Goal: Information Seeking & Learning: Learn about a topic

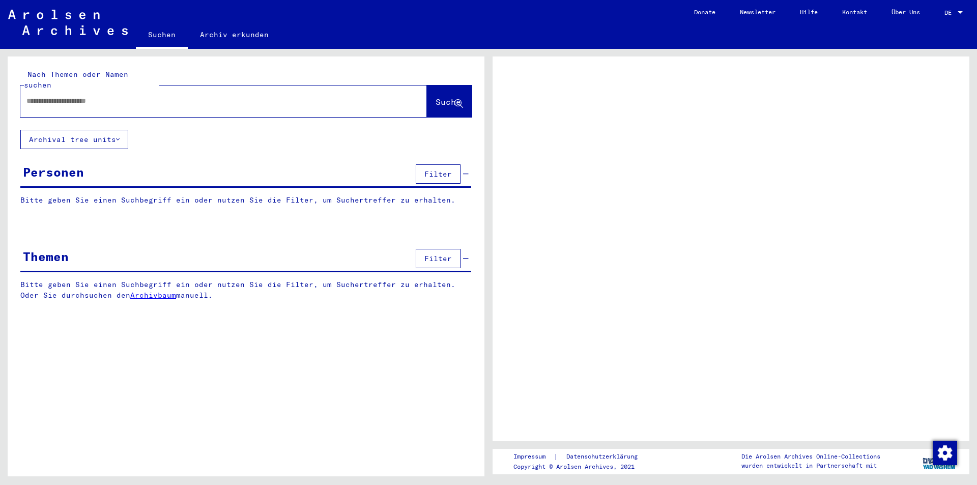
click at [182, 96] on input "text" at bounding box center [214, 101] width 376 height 11
type input "**********"
click at [435, 97] on button "Suche" at bounding box center [449, 102] width 45 height 32
click at [449, 98] on button "Suche" at bounding box center [449, 102] width 45 height 32
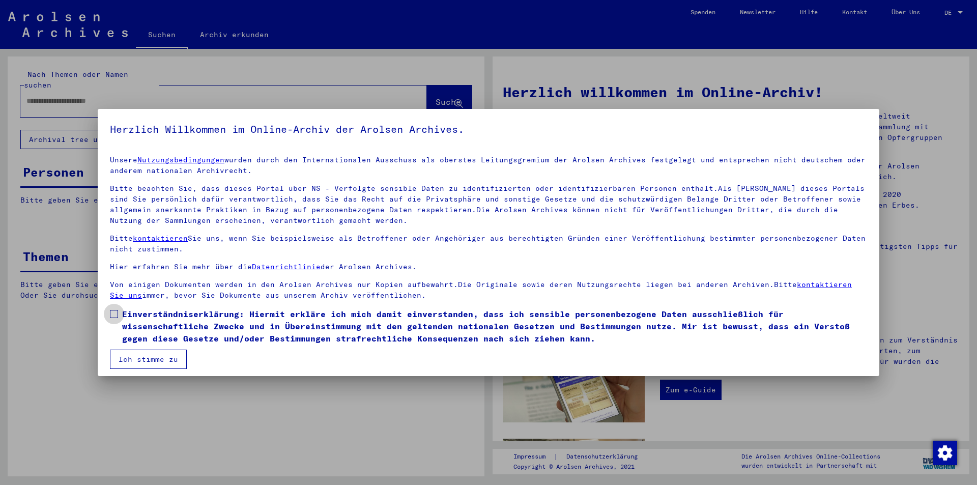
click at [115, 318] on span at bounding box center [114, 314] width 8 height 8
click at [122, 372] on mat-dialog-container "Herzlich Willkommen im Online-Archiv der Arolsen Archives. Unsere Nutzungsbedin…" at bounding box center [489, 242] width 782 height 267
click at [130, 353] on button "Ich stimme zu" at bounding box center [148, 359] width 77 height 19
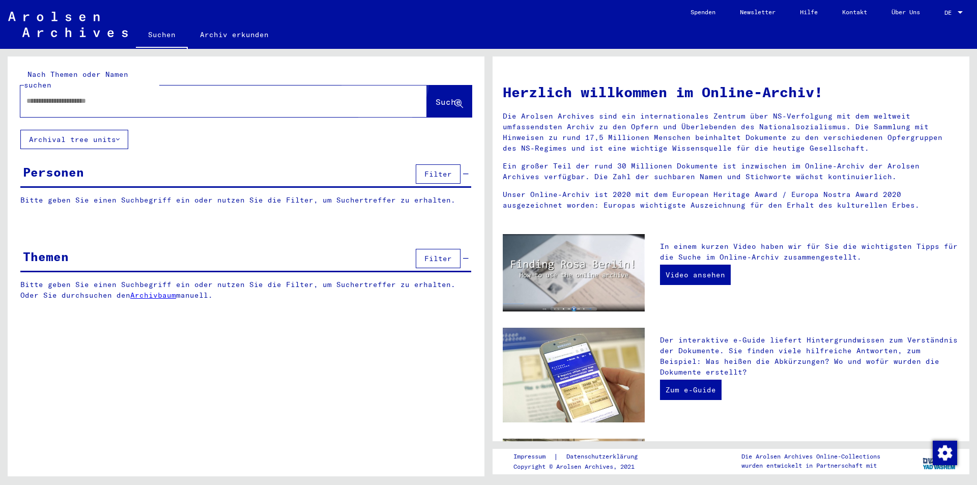
click at [427, 86] on button "Suche" at bounding box center [449, 102] width 45 height 32
click at [301, 96] on input "text" at bounding box center [211, 101] width 370 height 11
type input "**********"
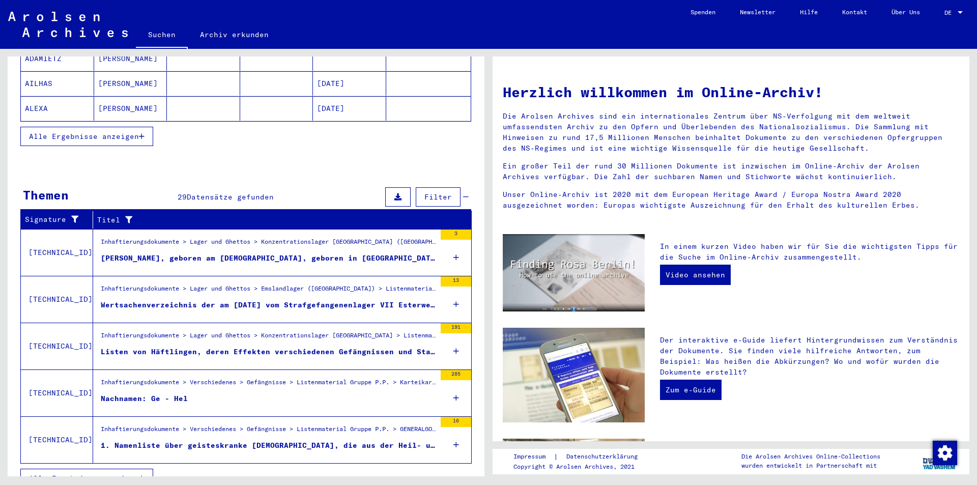
scroll to position [227, 0]
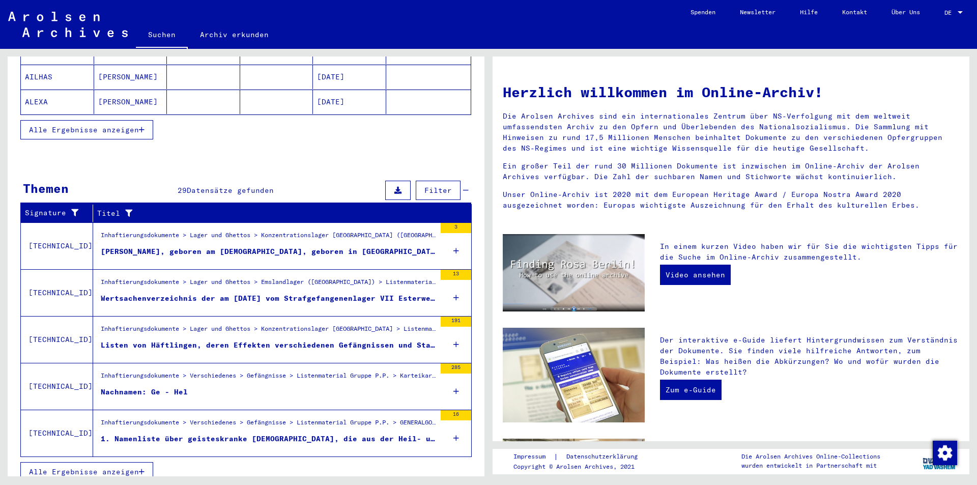
click at [321, 340] on div "Listen von Häftlingen, deren Effekten verschiedenen Gefängnissen und Staatspoli…" at bounding box center [268, 345] width 335 height 11
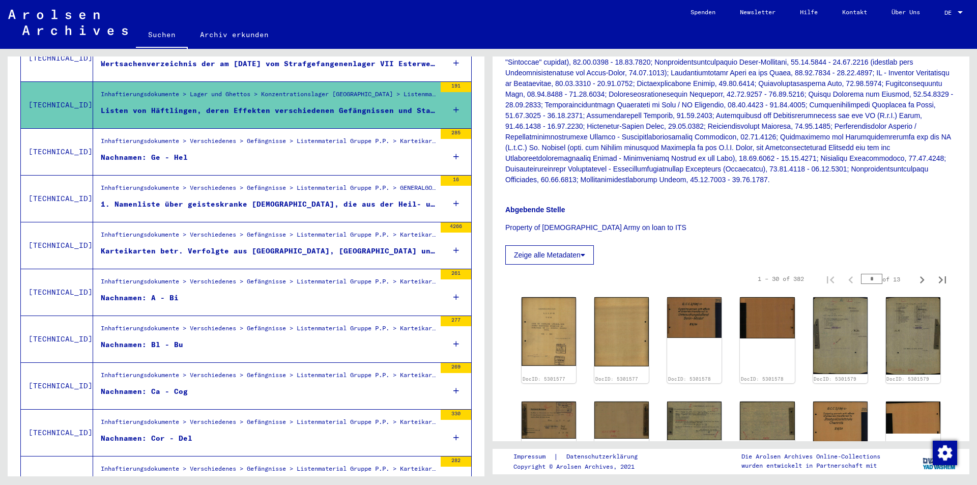
scroll to position [407, 0]
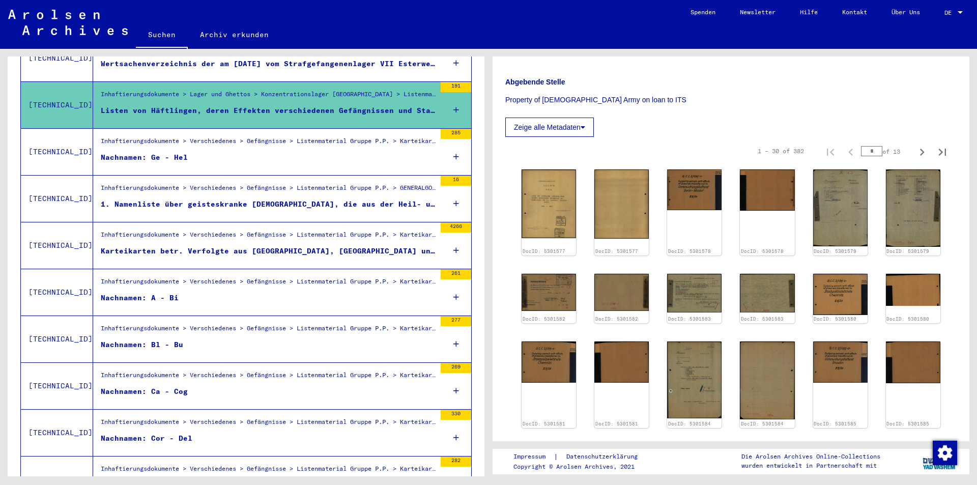
click at [262, 277] on div "Inhaftierungsdokumente > Verschiedenes > Gefängnisse > Listenmaterial Gruppe P.…" at bounding box center [268, 284] width 335 height 14
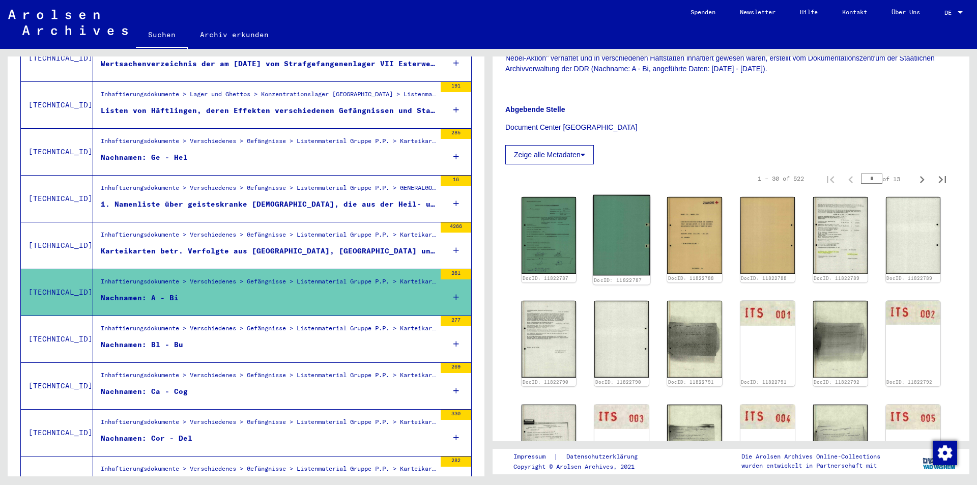
scroll to position [204, 0]
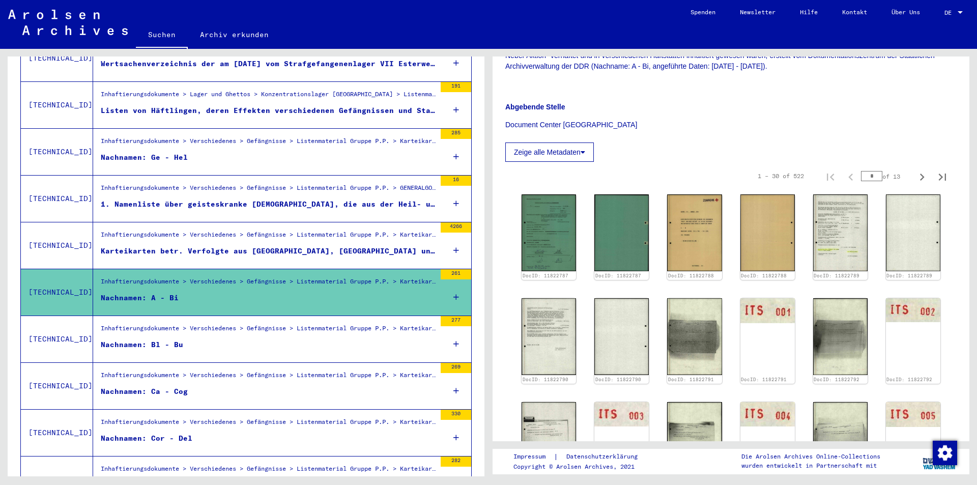
click at [251, 325] on div "Inhaftierungsdokumente > Verschiedenes > Gefängnisse > Listenmaterial Gruppe P.…" at bounding box center [268, 331] width 335 height 14
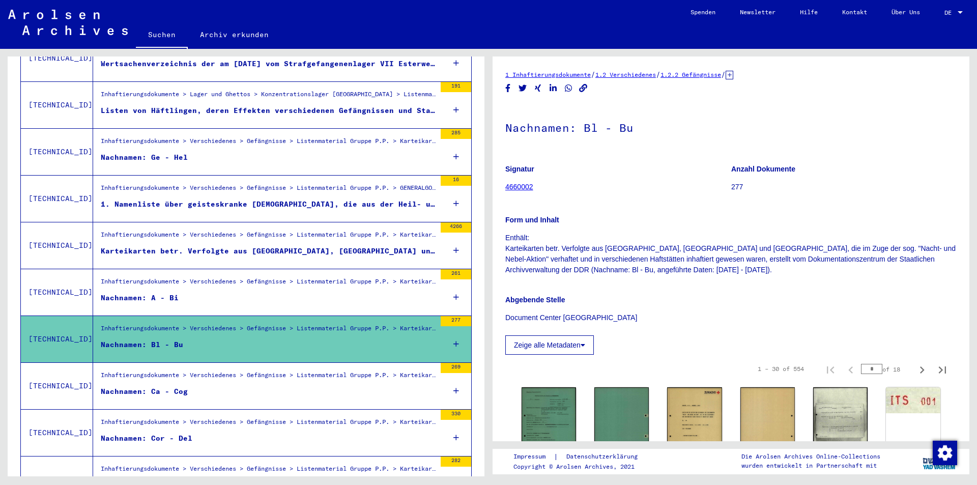
click at [295, 246] on div "Karteikarten betr. Verfolgte aus [GEOGRAPHIC_DATA], [GEOGRAPHIC_DATA] und [GEOG…" at bounding box center [268, 251] width 335 height 11
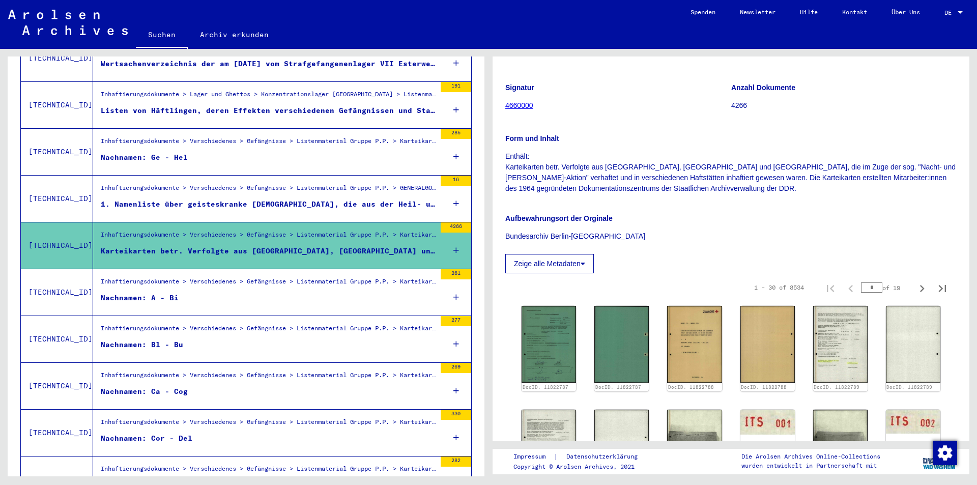
scroll to position [204, 0]
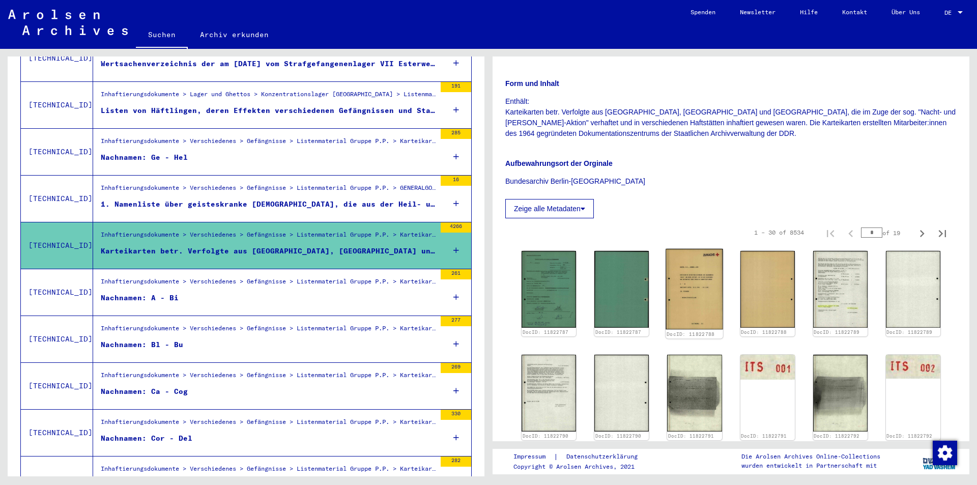
click at [708, 263] on img at bounding box center [695, 289] width 58 height 80
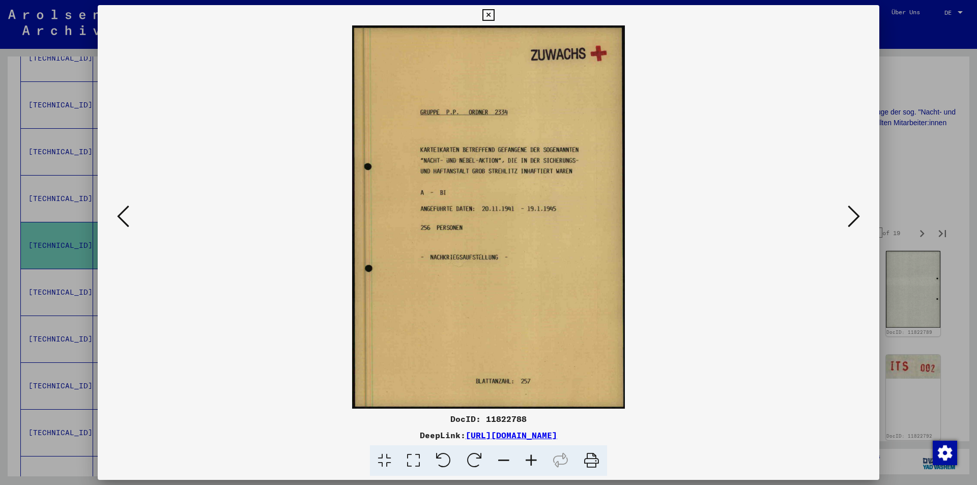
click at [857, 213] on icon at bounding box center [854, 216] width 12 height 24
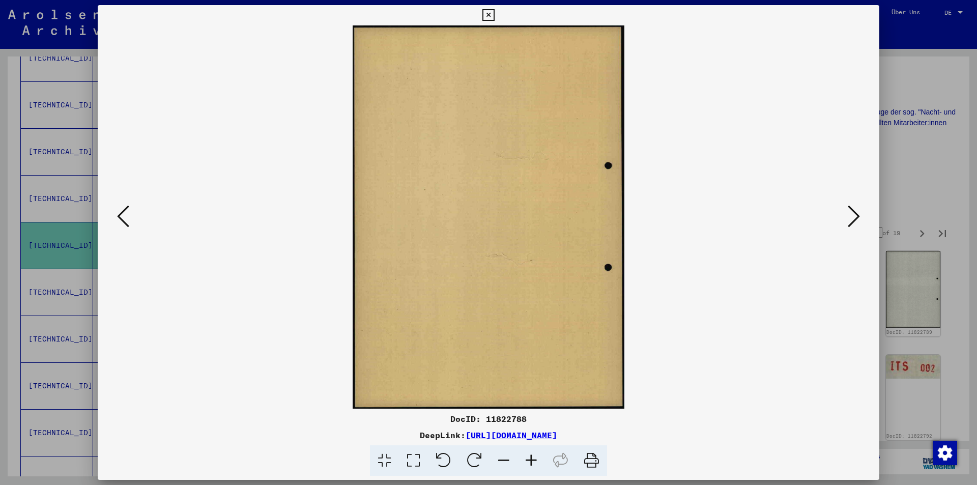
click at [857, 213] on icon at bounding box center [854, 216] width 12 height 24
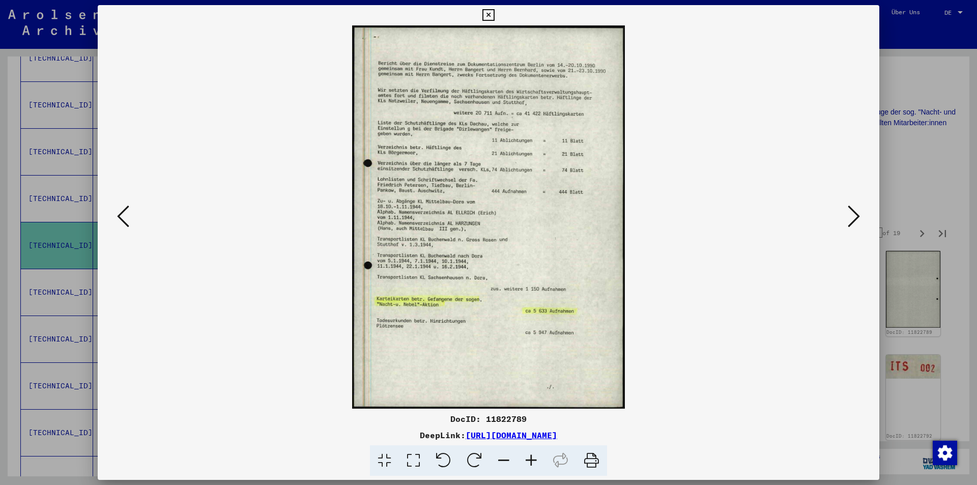
click at [857, 213] on icon at bounding box center [854, 216] width 12 height 24
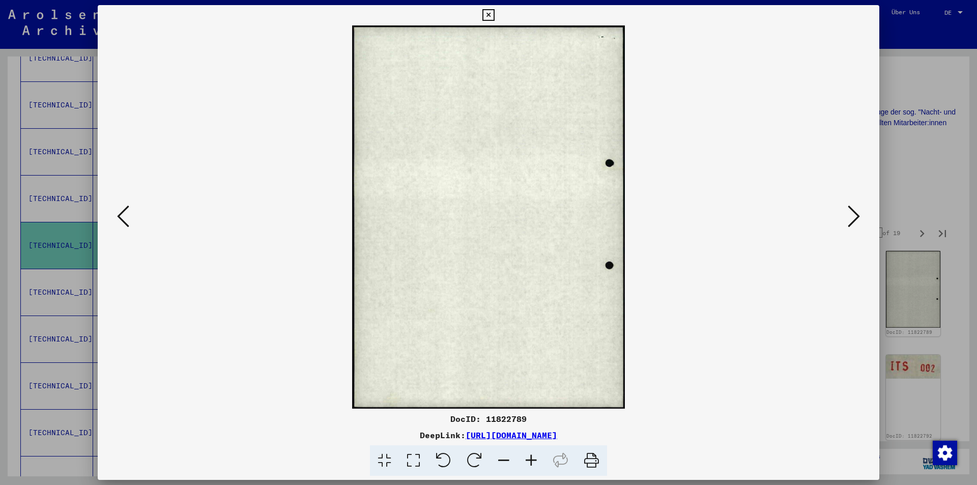
click at [857, 213] on icon at bounding box center [854, 216] width 12 height 24
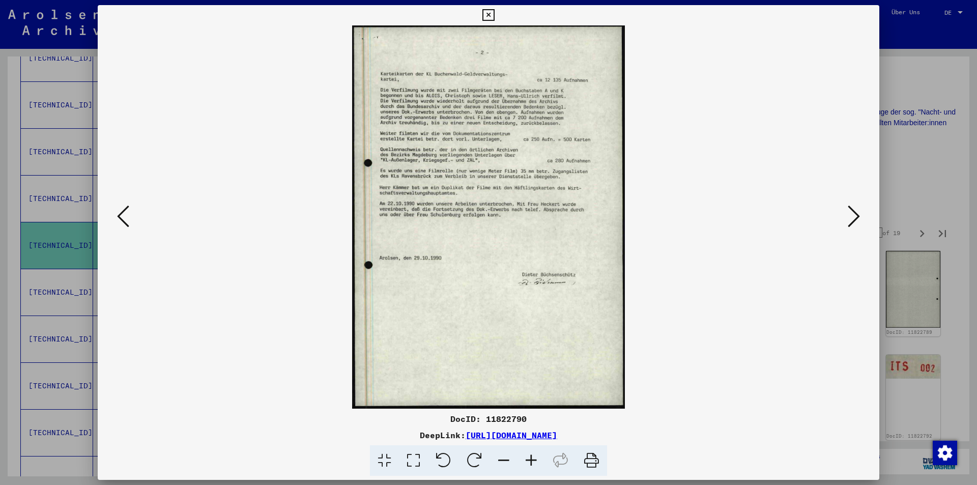
click at [857, 213] on icon at bounding box center [854, 216] width 12 height 24
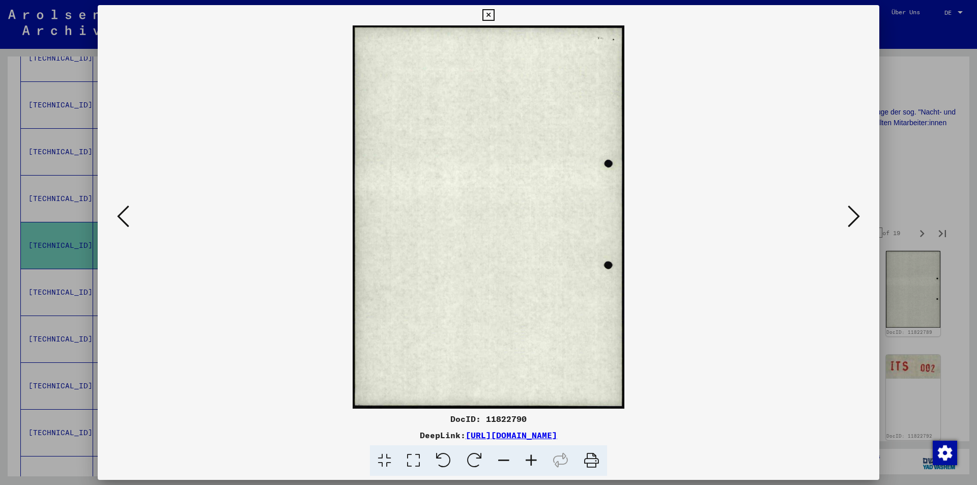
click at [857, 213] on icon at bounding box center [854, 216] width 12 height 24
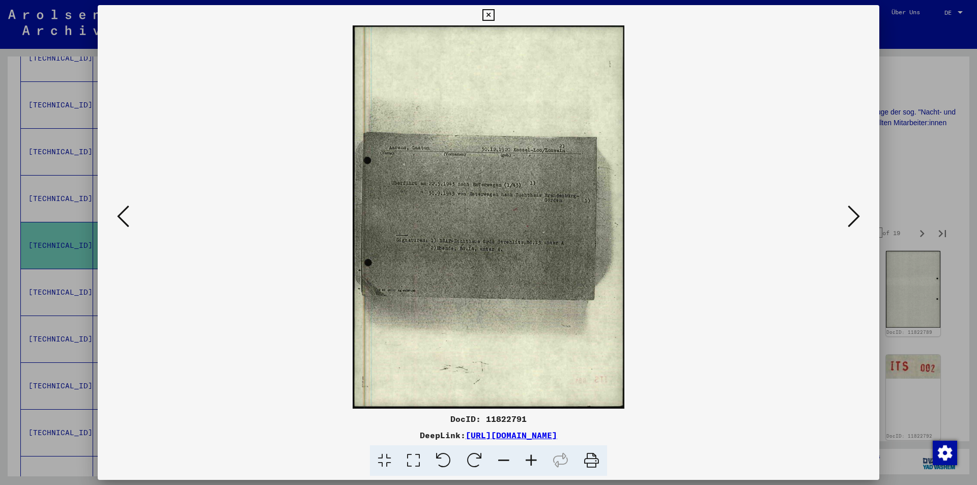
click at [852, 217] on icon at bounding box center [854, 216] width 12 height 24
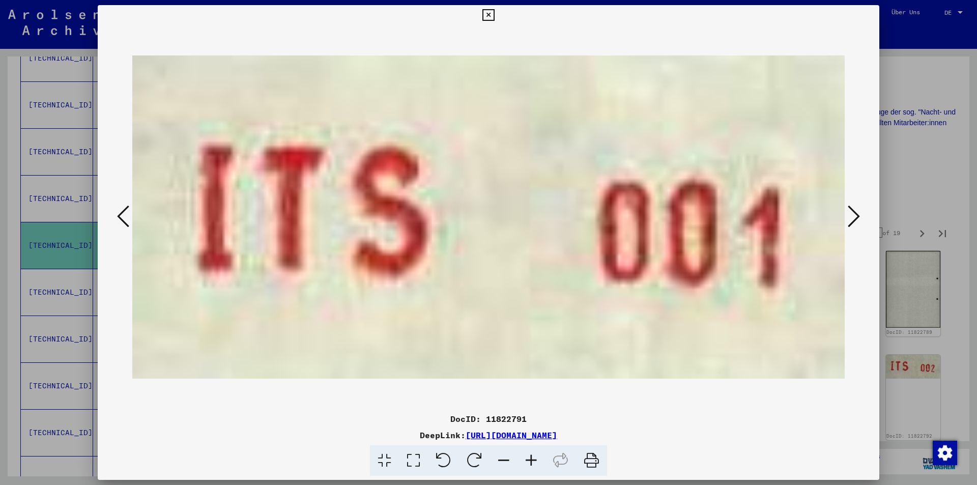
click at [852, 217] on icon at bounding box center [854, 216] width 12 height 24
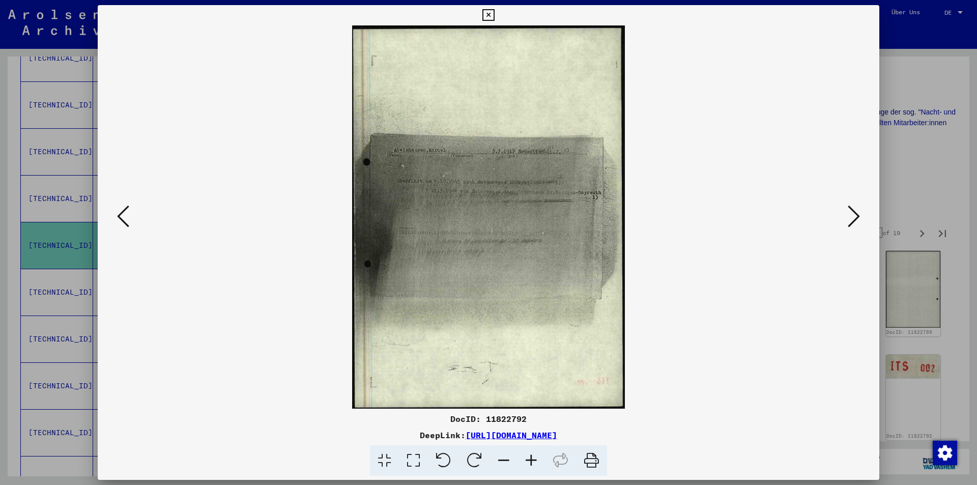
click at [852, 217] on icon at bounding box center [854, 216] width 12 height 24
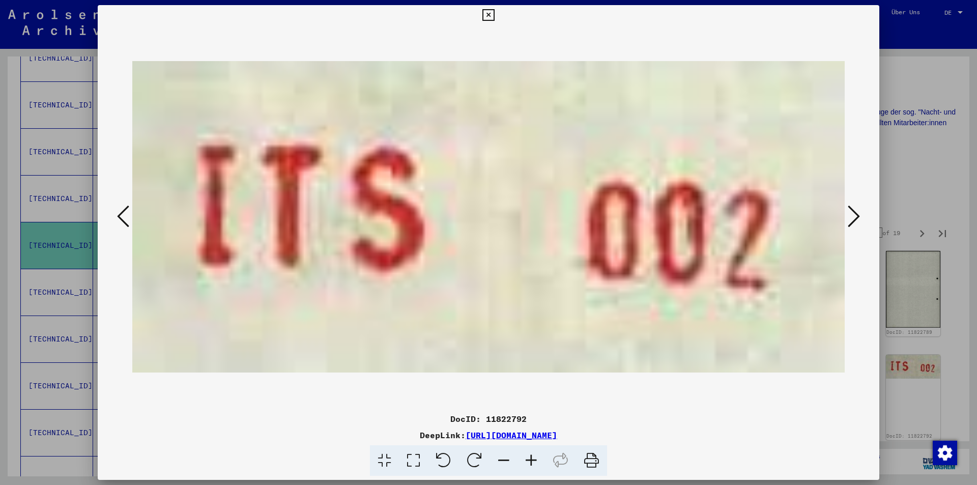
click at [852, 217] on icon at bounding box center [854, 216] width 12 height 24
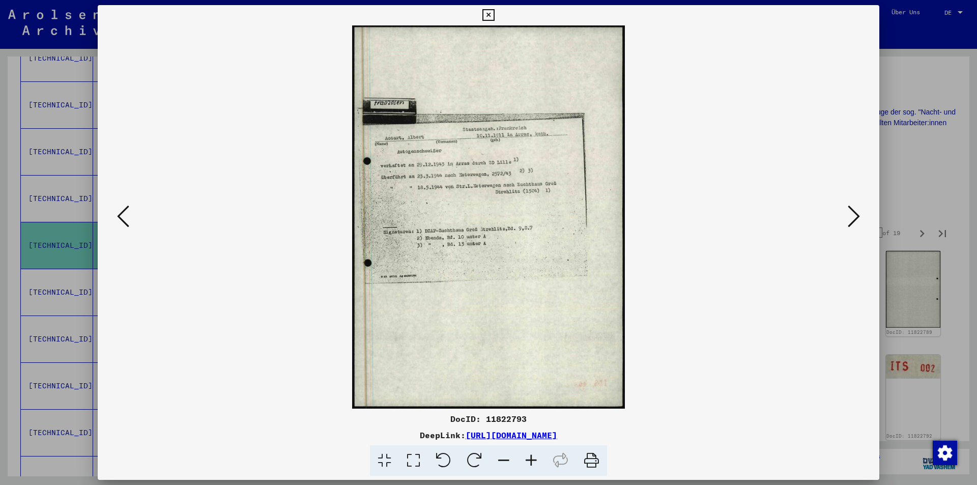
click at [852, 217] on icon at bounding box center [854, 216] width 12 height 24
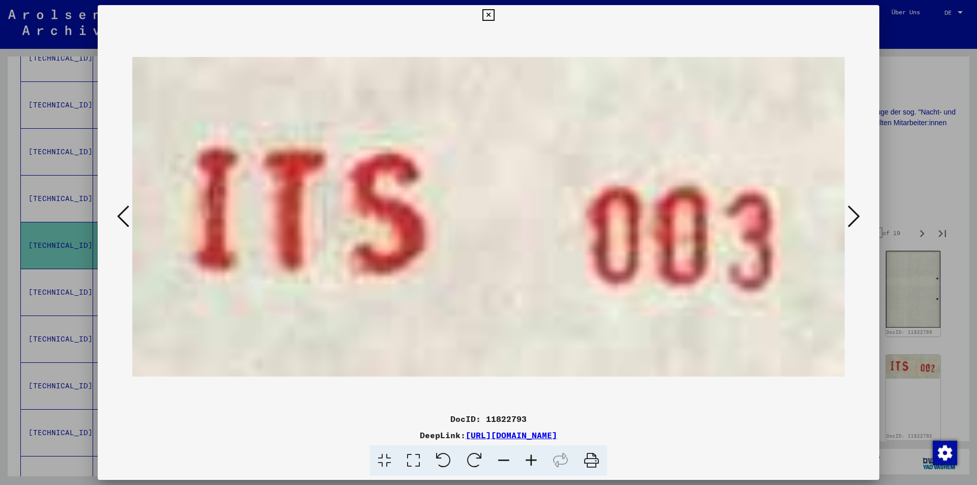
click at [852, 217] on icon at bounding box center [854, 216] width 12 height 24
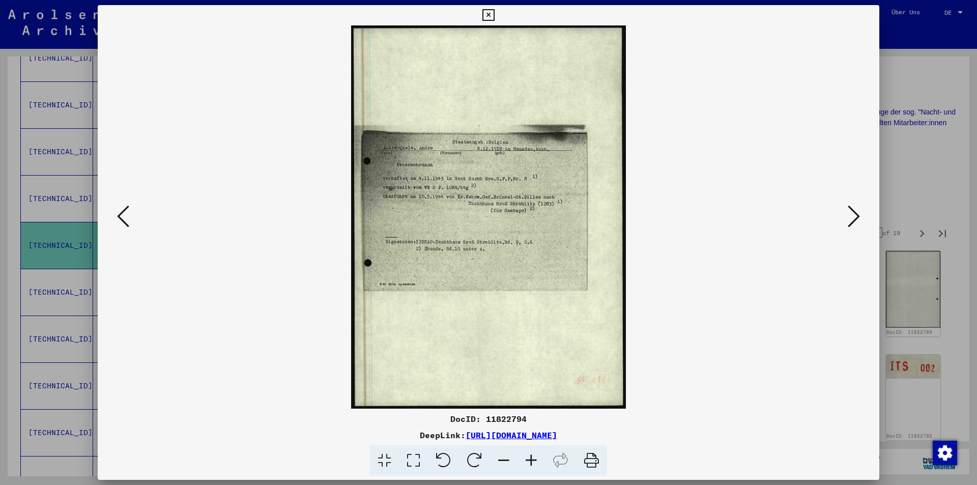
click at [852, 217] on icon at bounding box center [854, 216] width 12 height 24
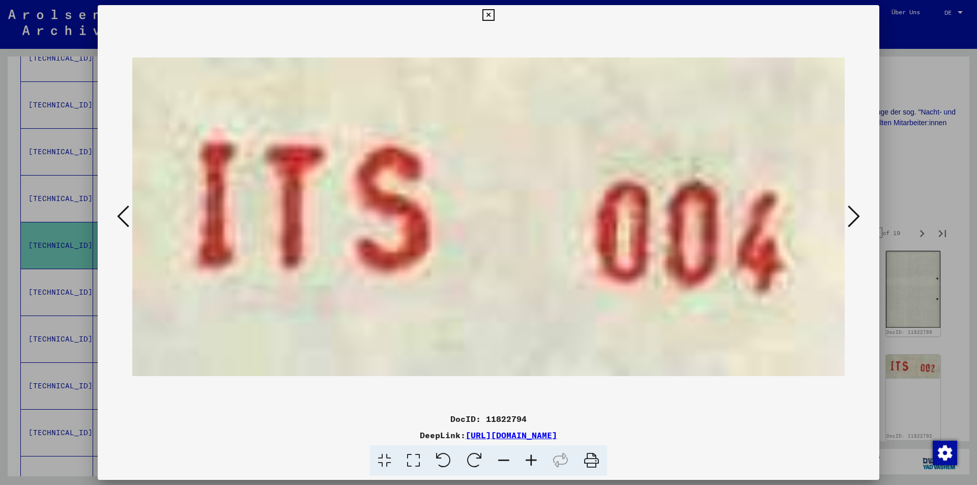
click at [852, 217] on icon at bounding box center [854, 216] width 12 height 24
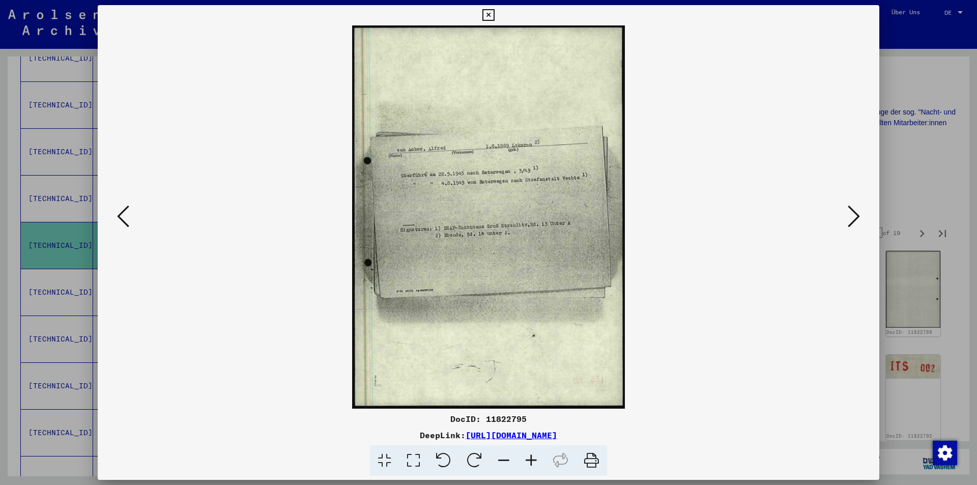
click at [852, 217] on icon at bounding box center [854, 216] width 12 height 24
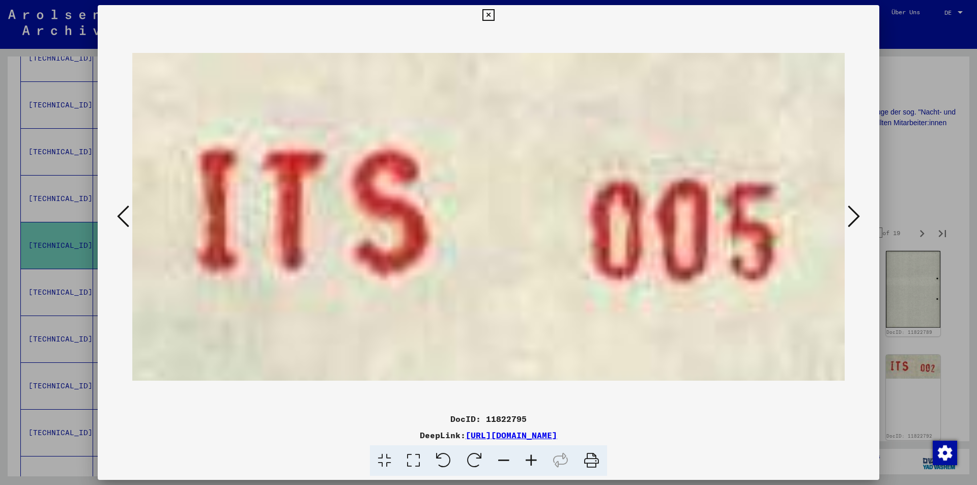
click at [852, 217] on icon at bounding box center [854, 216] width 12 height 24
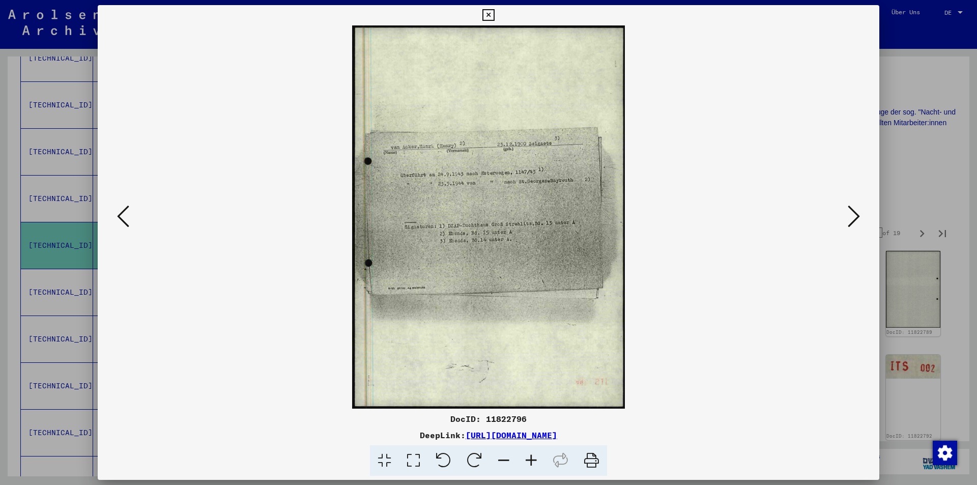
click at [852, 217] on icon at bounding box center [854, 216] width 12 height 24
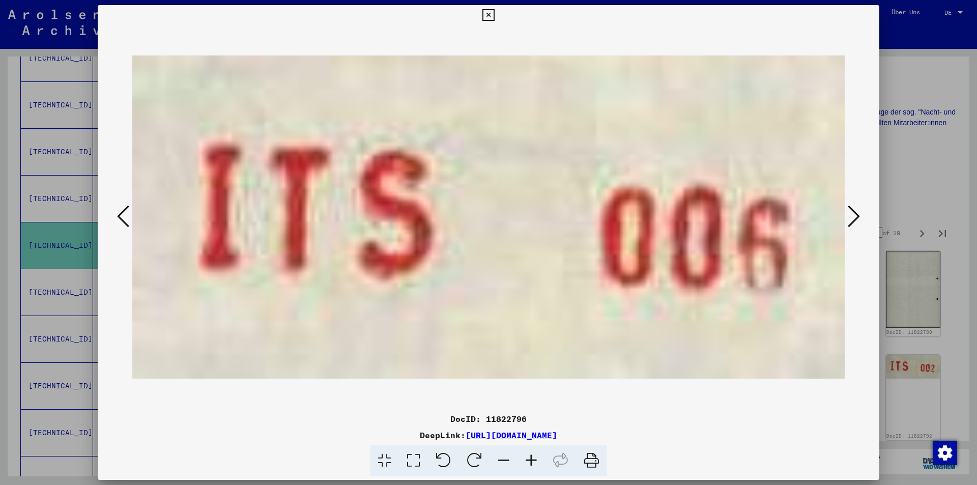
click at [852, 217] on icon at bounding box center [854, 216] width 12 height 24
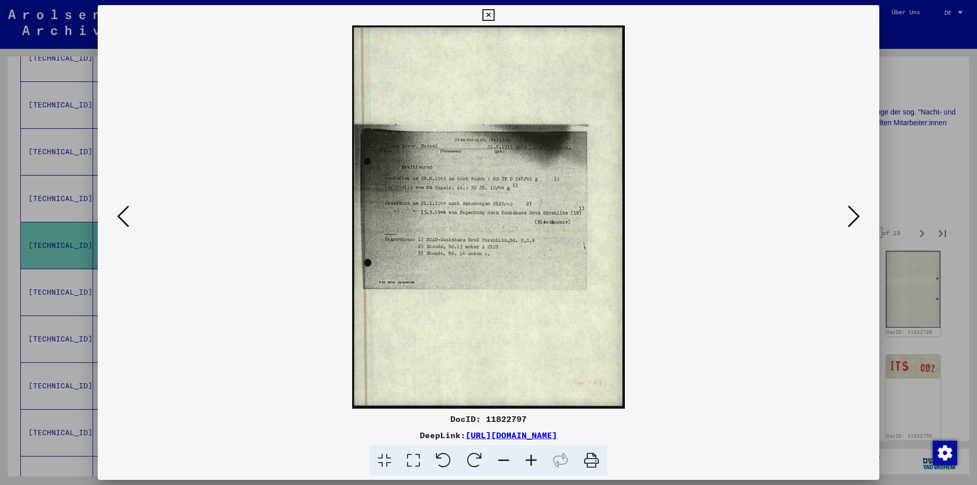
click at [909, 164] on div at bounding box center [488, 242] width 977 height 485
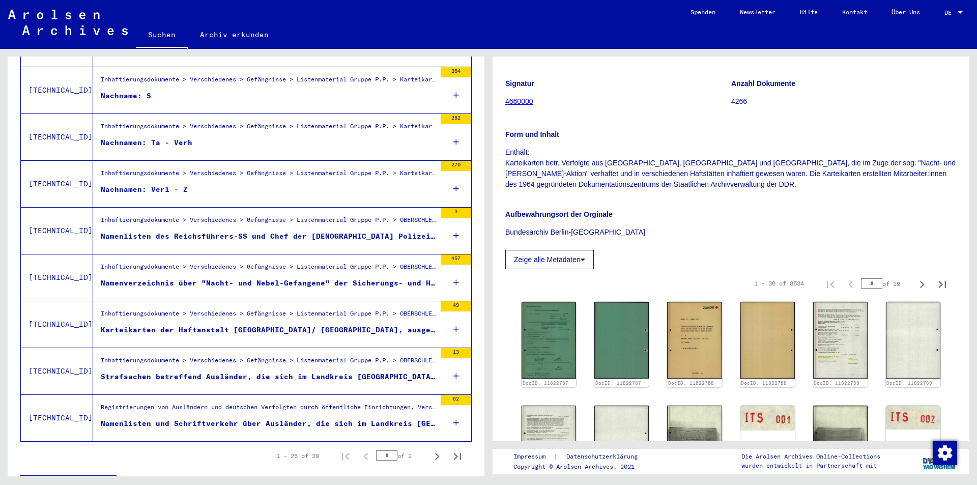
scroll to position [1008, 0]
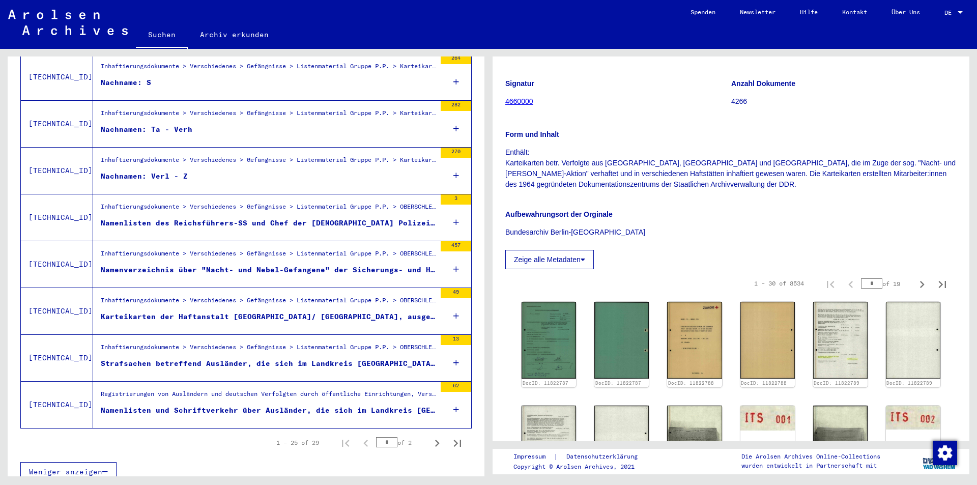
click at [234, 221] on figure "Namenlisten des Reichsführers-SS und Chef der [DEMOGRAPHIC_DATA] Polizei, [GEOG…" at bounding box center [268, 225] width 335 height 15
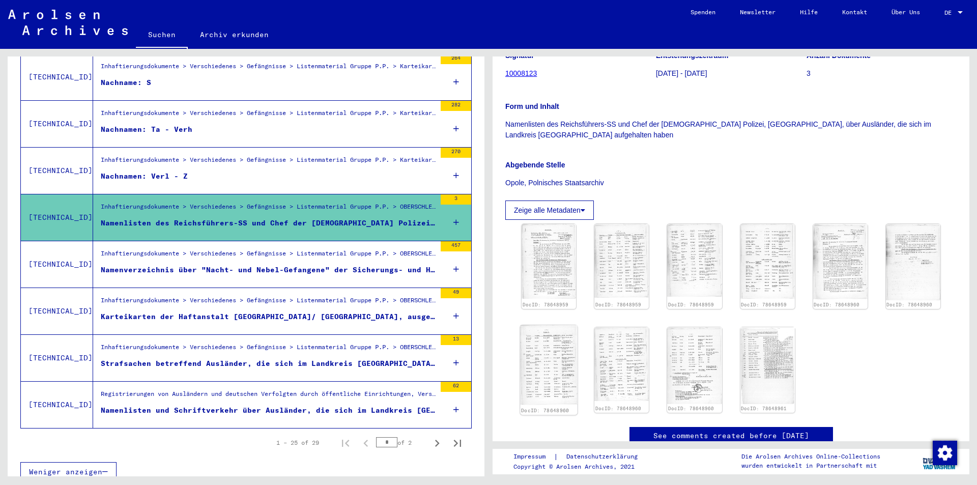
scroll to position [153, 0]
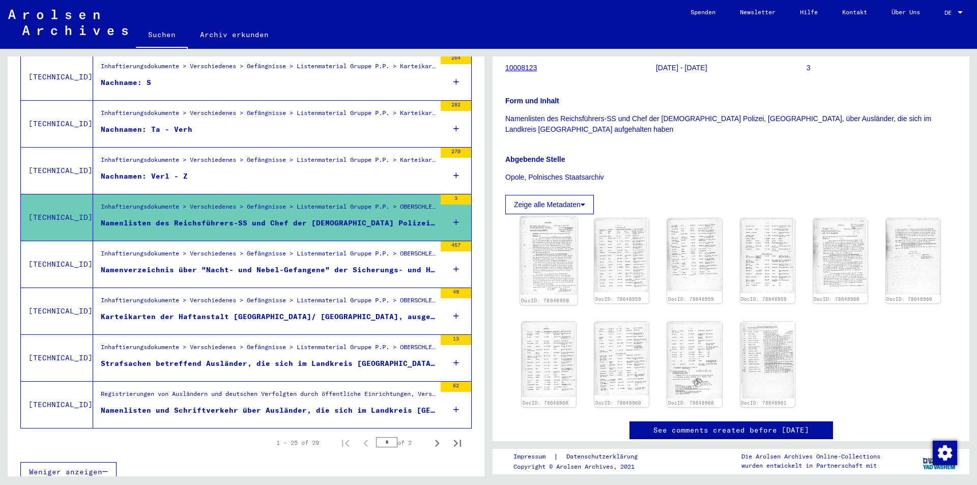
click at [569, 250] on img at bounding box center [549, 255] width 58 height 79
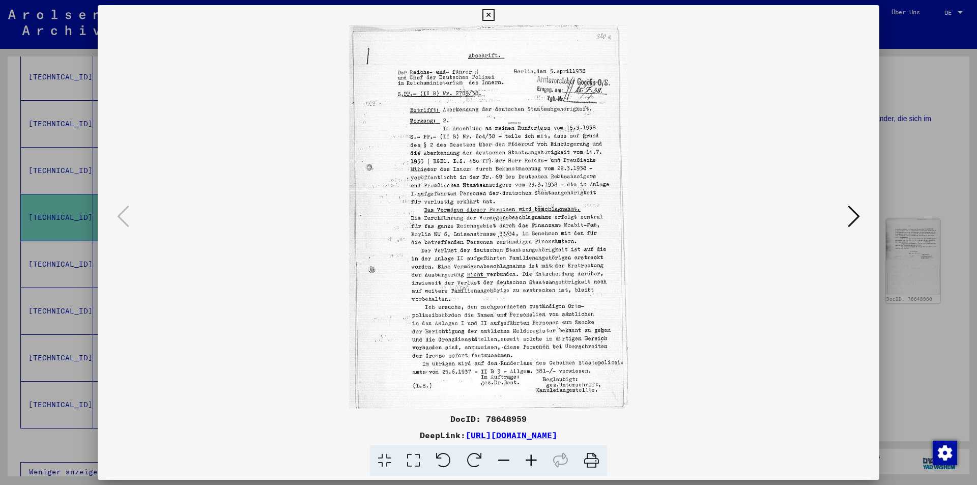
click at [849, 212] on icon at bounding box center [854, 216] width 12 height 24
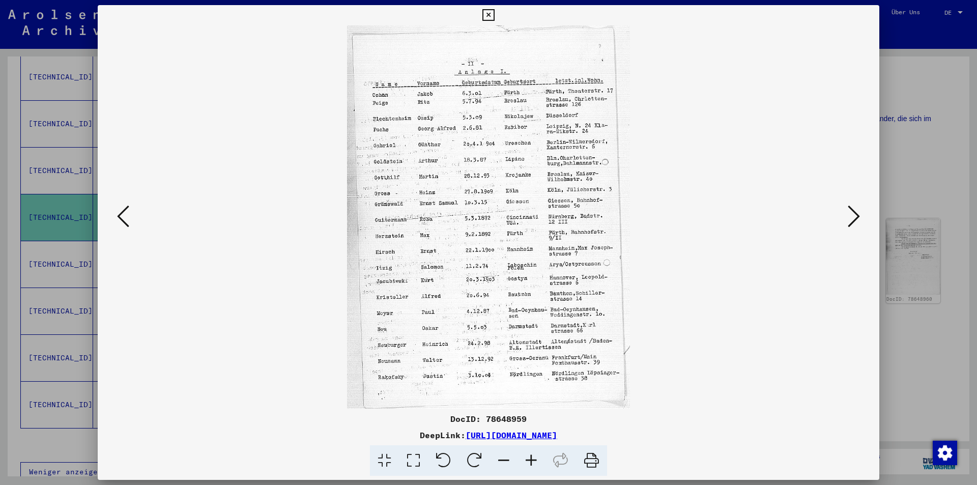
click at [880, 159] on div at bounding box center [488, 242] width 977 height 485
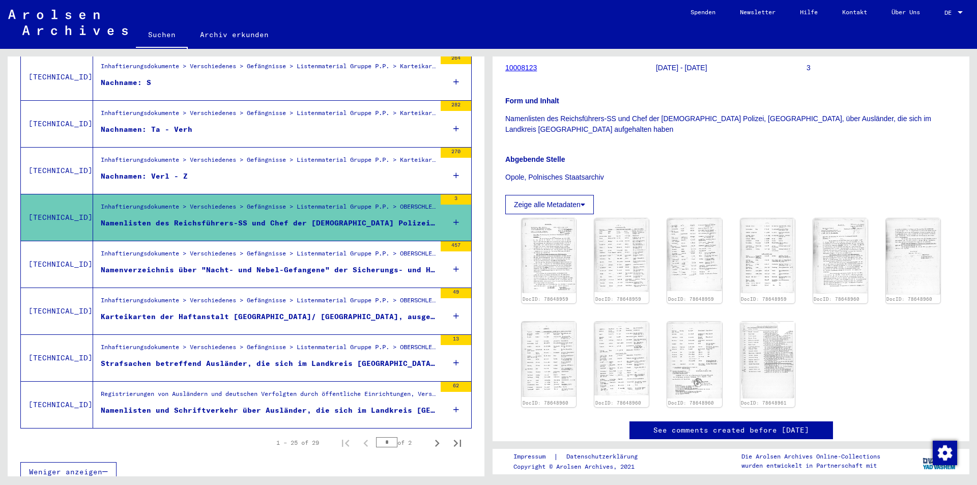
click at [251, 314] on figure "Karteikarten der Haftanstalt [GEOGRAPHIC_DATA]/ [GEOGRAPHIC_DATA], ausgestellt …" at bounding box center [268, 319] width 335 height 15
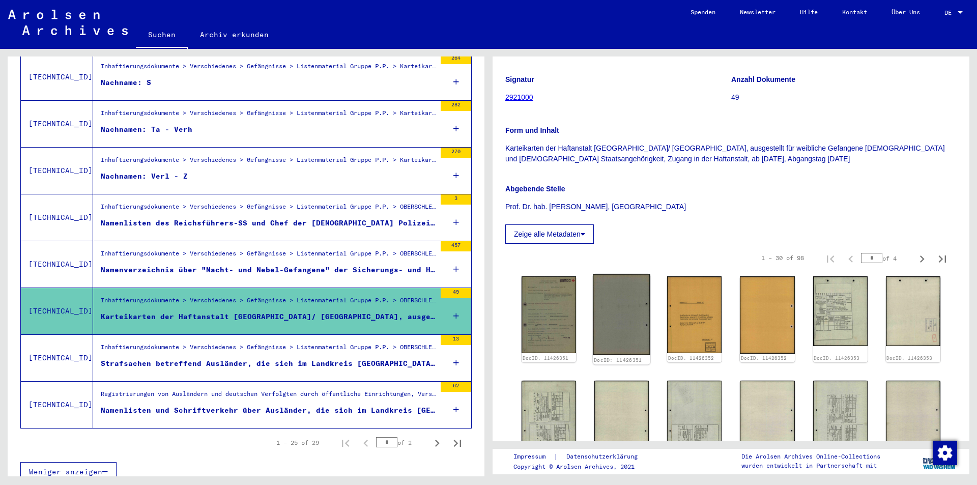
scroll to position [153, 0]
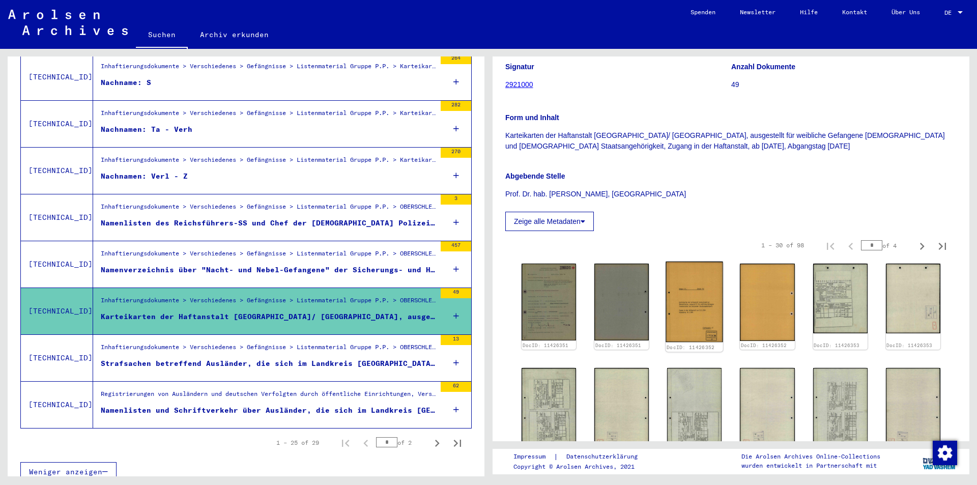
click at [698, 290] on img at bounding box center [695, 302] width 58 height 81
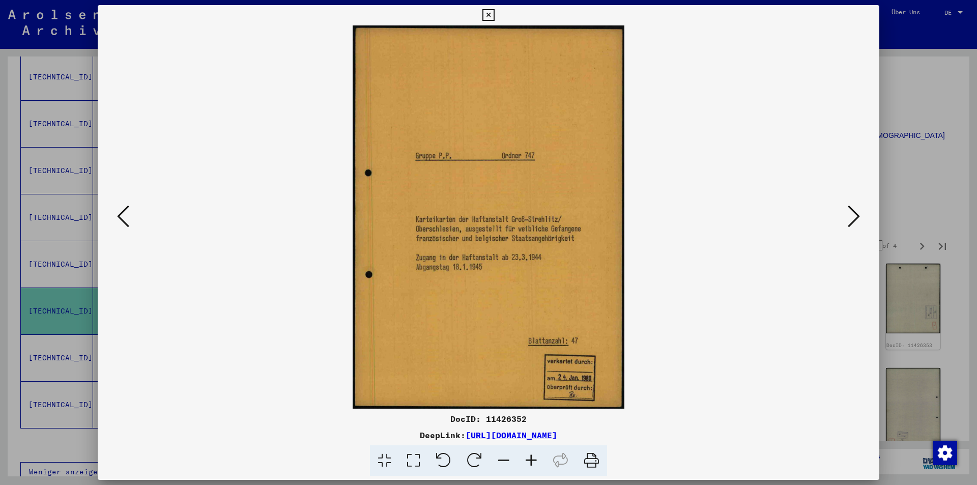
click at [851, 225] on icon at bounding box center [854, 216] width 12 height 24
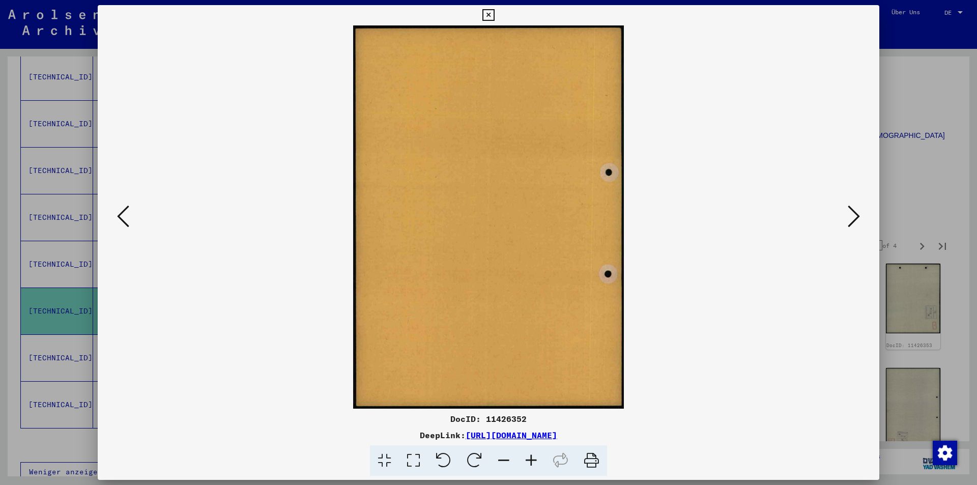
click at [851, 225] on icon at bounding box center [854, 216] width 12 height 24
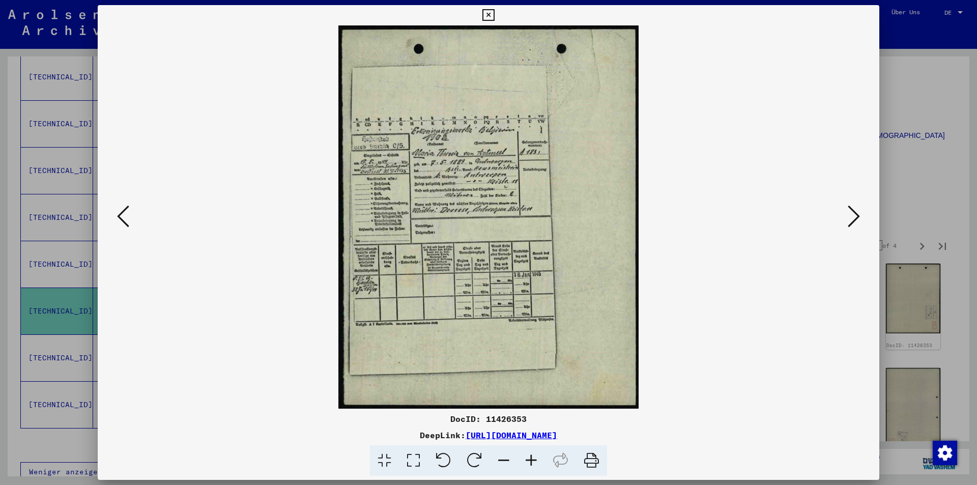
click at [851, 225] on icon at bounding box center [854, 216] width 12 height 24
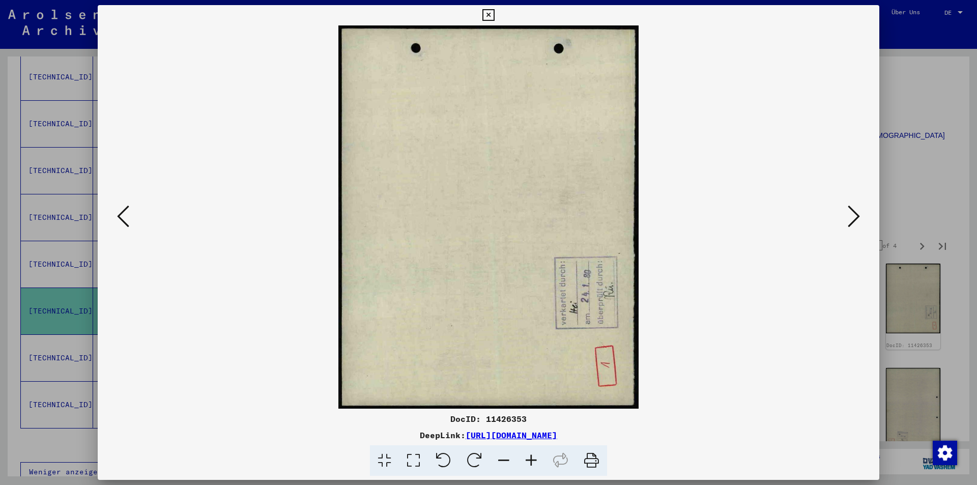
click at [851, 225] on icon at bounding box center [854, 216] width 12 height 24
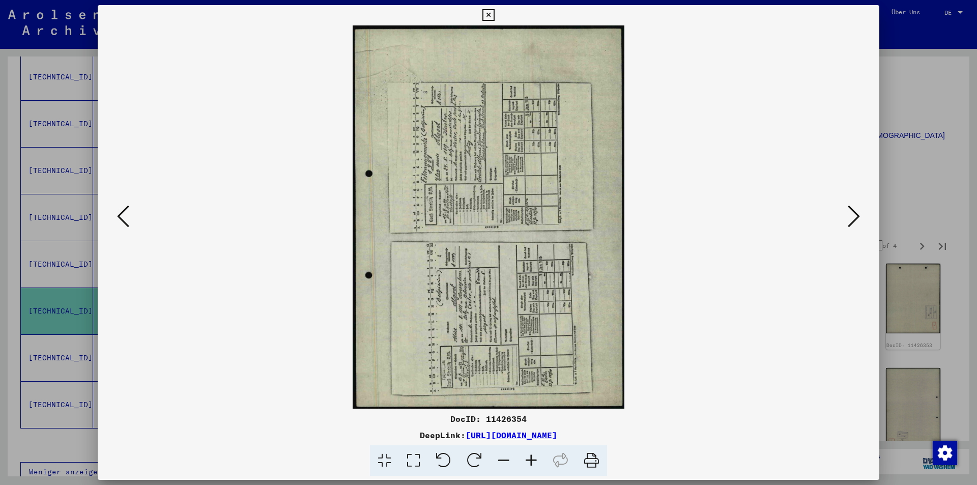
click at [903, 155] on div at bounding box center [488, 242] width 977 height 485
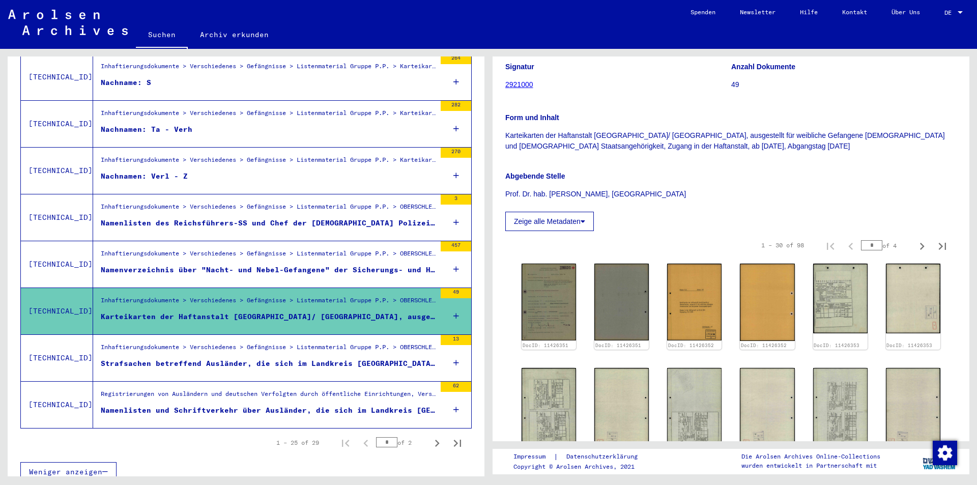
click at [292, 346] on div "Inhaftierungsdokumente > Verschiedenes > Gefängnisse > Listenmaterial Gruppe P.…" at bounding box center [268, 350] width 335 height 14
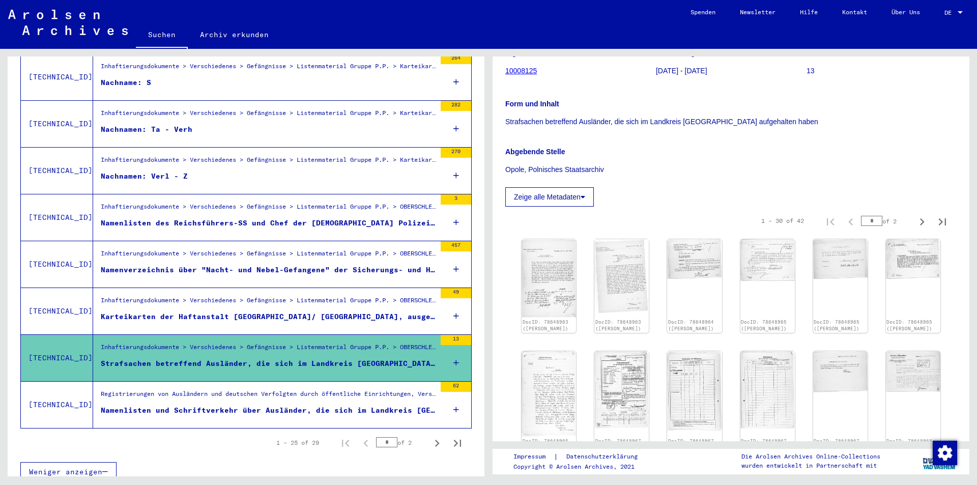
scroll to position [153, 0]
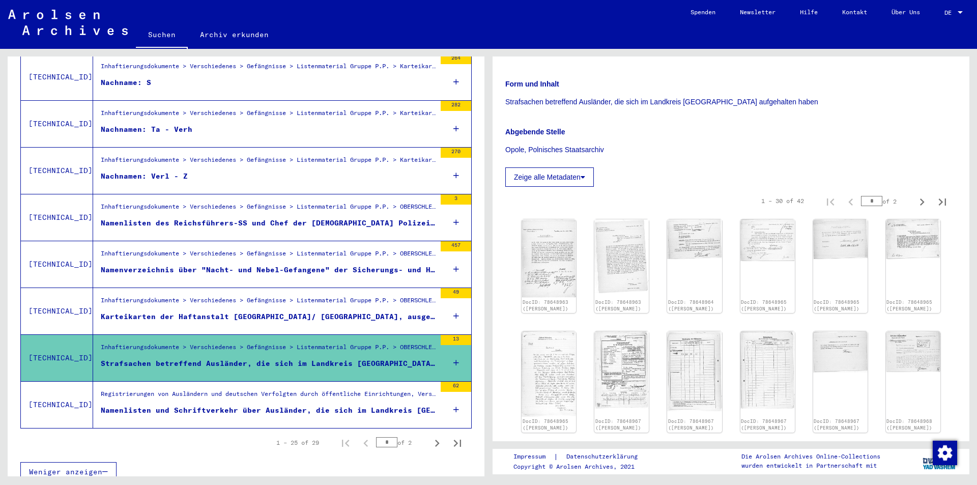
click at [290, 389] on div "Registrierungen von Ausländern und deutschen Verfolgten durch öffentliche Einri…" at bounding box center [268, 396] width 335 height 14
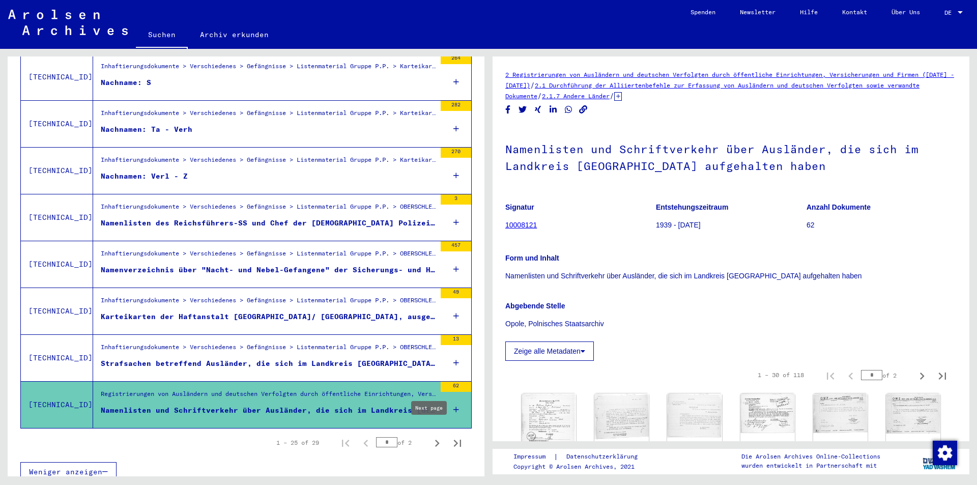
click at [430, 436] on icon "Next page" at bounding box center [437, 443] width 14 height 14
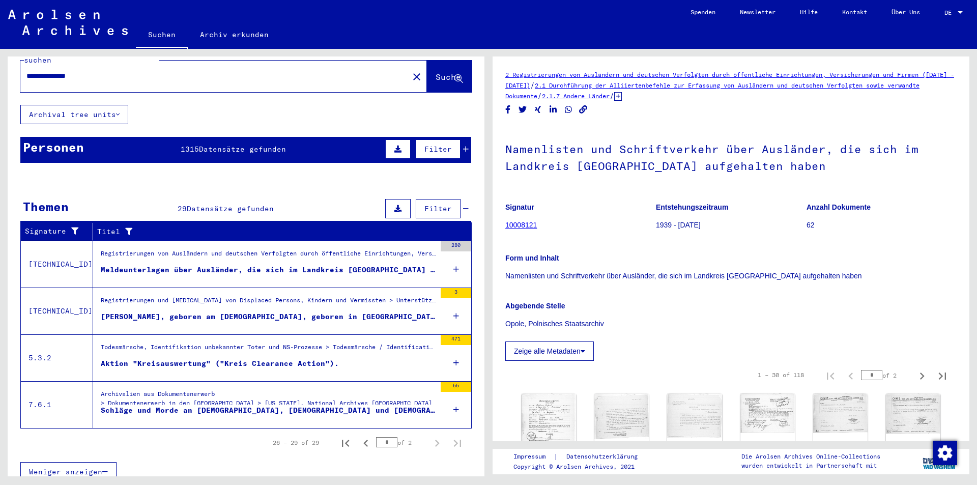
click at [299, 265] on div "Meldeunterlagen über Ausländer, die sich im Landkreis [GEOGRAPHIC_DATA] aufgeha…" at bounding box center [268, 270] width 335 height 11
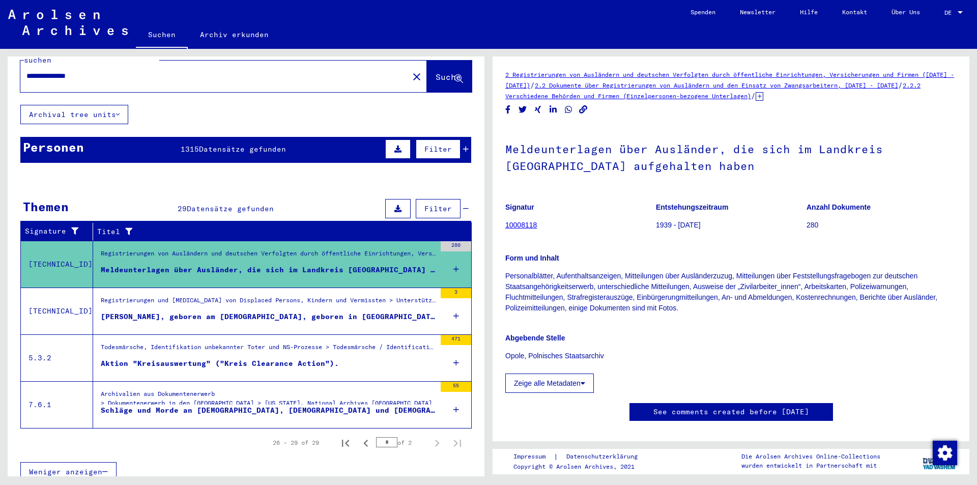
click at [158, 405] on div "Schläge und Morde an [DEMOGRAPHIC_DATA], [DEMOGRAPHIC_DATA] und [DEMOGRAPHIC_DA…" at bounding box center [268, 410] width 335 height 11
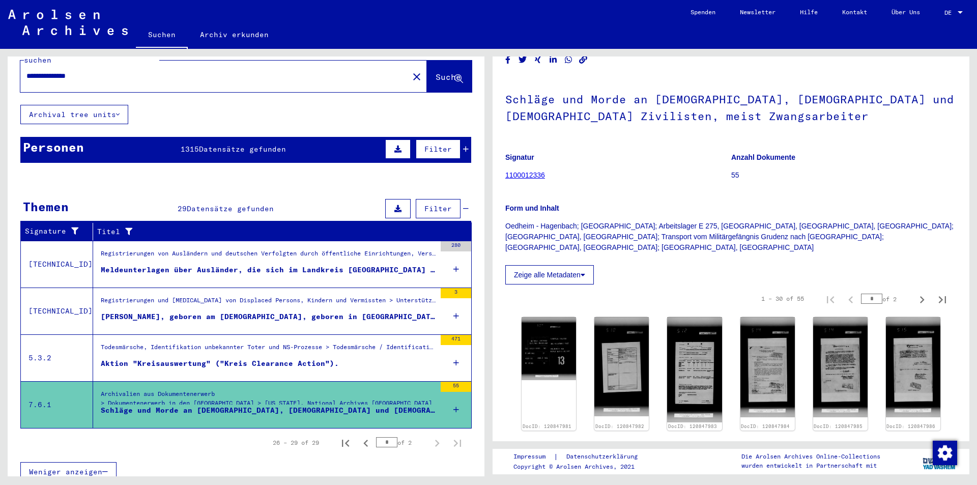
scroll to position [51, 0]
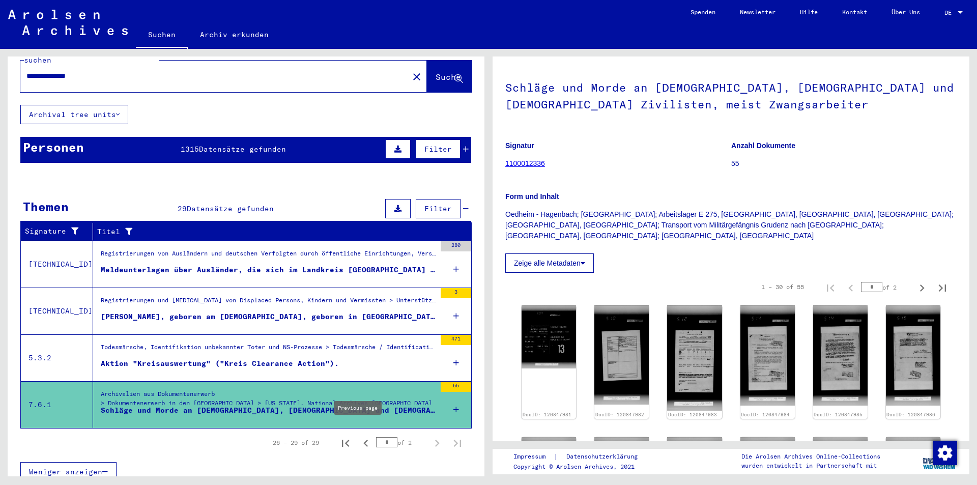
click at [360, 436] on icon "Previous page" at bounding box center [366, 443] width 14 height 14
type input "*"
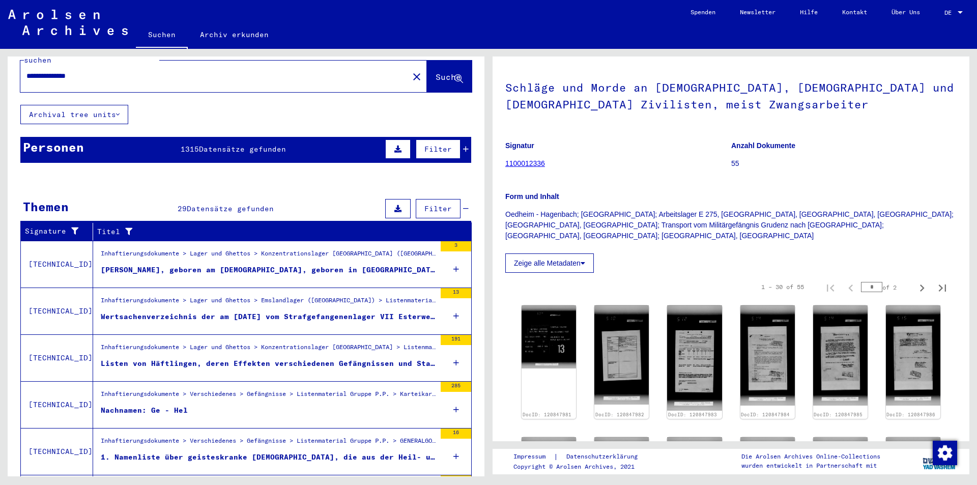
click at [267, 312] on div "Wertsachenverzeichnis der am [DATE] vom Strafgefangenenlager VII Esterwegen in …" at bounding box center [268, 317] width 335 height 11
